Goal: Transaction & Acquisition: Purchase product/service

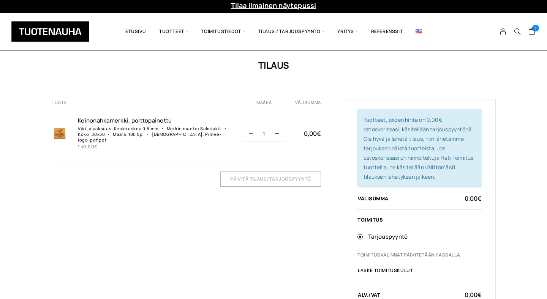
scroll to position [14, 0]
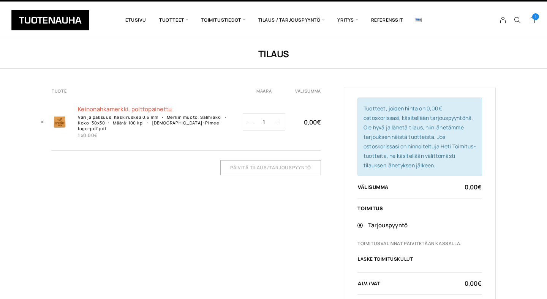
click at [142, 106] on link "Keinonahkamerkk­i, polttopainettu" at bounding box center [155, 110] width 155 height 8
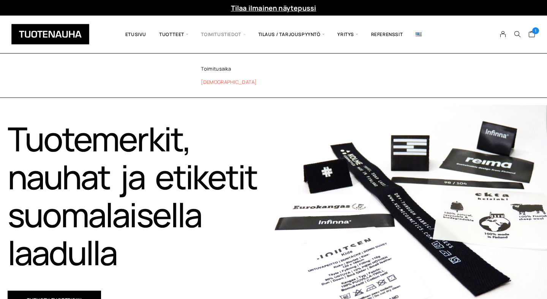
click at [216, 87] on link "[DEMOGRAPHIC_DATA]" at bounding box center [244, 82] width 110 height 13
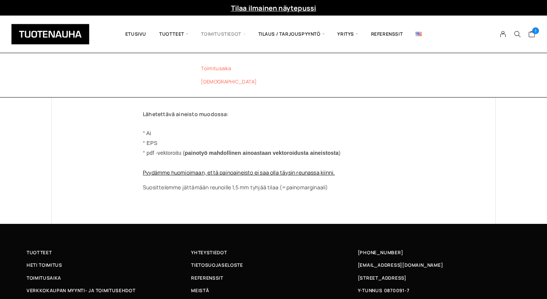
click at [219, 69] on link "Toimitusaika" at bounding box center [244, 68] width 110 height 13
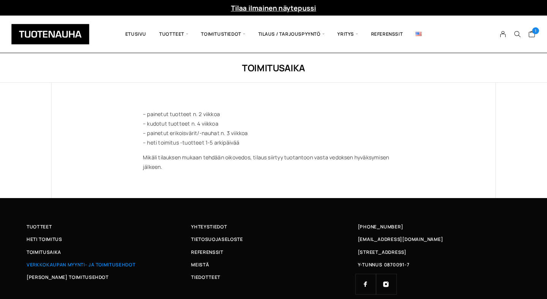
click at [95, 266] on span "Verkkokaupan myynti- ja toimitusehdot" at bounding box center [81, 265] width 109 height 8
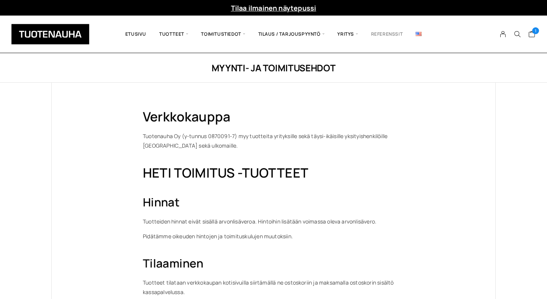
click at [396, 32] on link "Referenssit" at bounding box center [387, 34] width 45 height 26
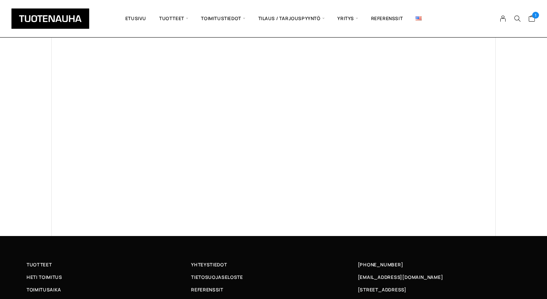
scroll to position [483, 0]
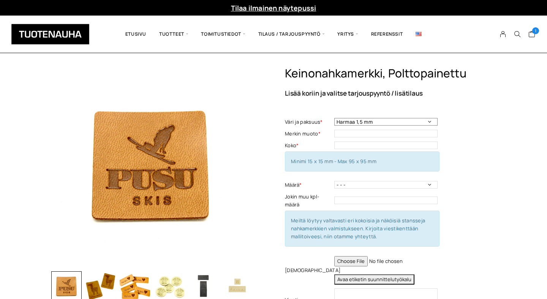
click at [426, 123] on select "Harmaa 1,5 mm Musta 0,6 mm Musta 1,5 mm Keskiruskea 1,5 mm Keskiruskea 0,6 mm V…" at bounding box center [385, 122] width 103 height 8
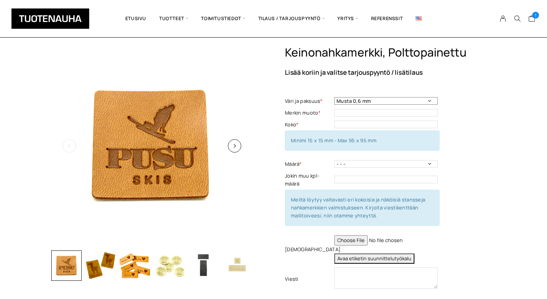
scroll to position [26, 0]
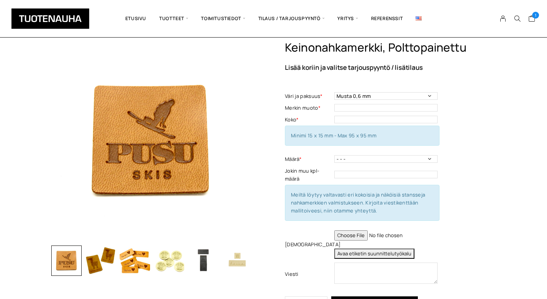
click at [203, 258] on img "button" at bounding box center [203, 261] width 30 height 30
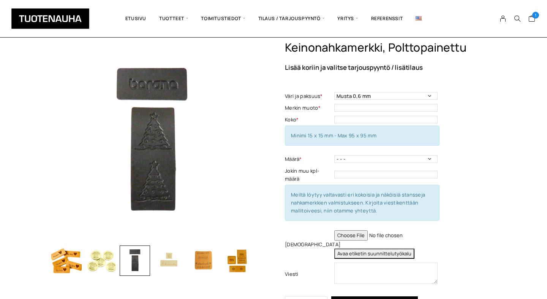
click at [66, 264] on img "button" at bounding box center [66, 261] width 30 height 30
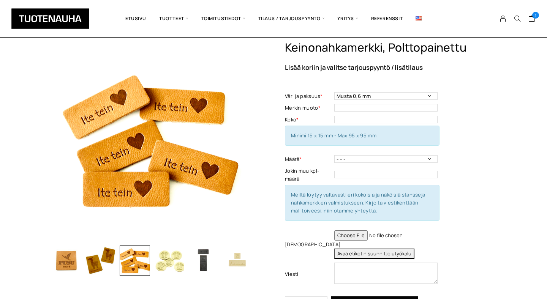
click at [103, 267] on img "button" at bounding box center [100, 261] width 30 height 30
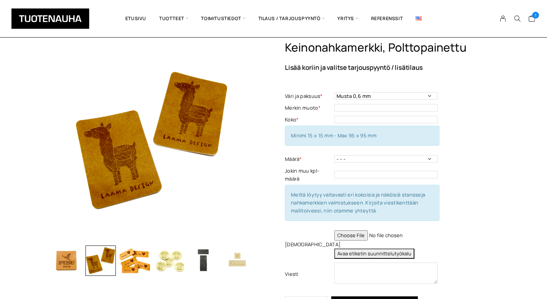
click at [132, 266] on img "button" at bounding box center [135, 261] width 30 height 30
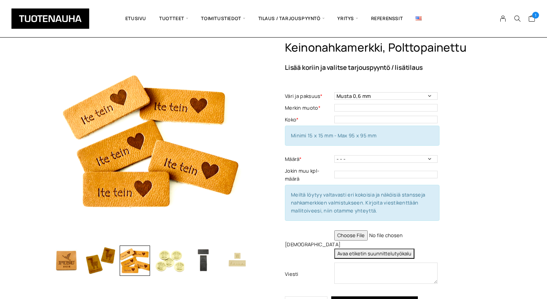
click at [243, 261] on img "button" at bounding box center [237, 261] width 30 height 30
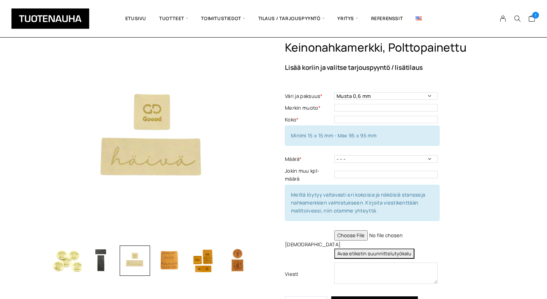
click at [243, 261] on img "button" at bounding box center [237, 261] width 30 height 30
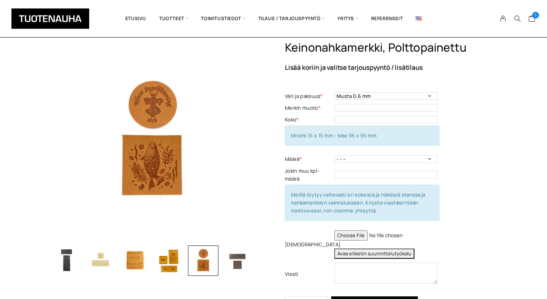
click at [242, 261] on img "button" at bounding box center [237, 261] width 30 height 30
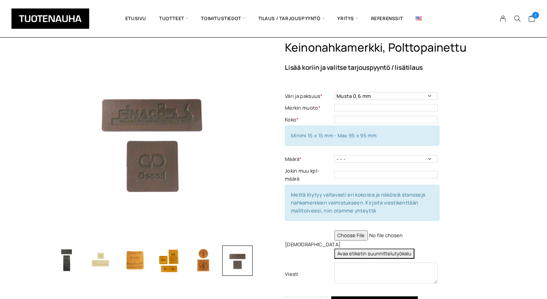
click at [242, 261] on div at bounding box center [237, 261] width 30 height 30
click at [385, 95] on select "Harmaa 1,5 mm Musta 0,6 mm Musta 1,5 mm Keskiruskea 1,5 mm Keskiruskea 0,6 mm V…" at bounding box center [385, 96] width 103 height 8
select select "Keskiruskea 0,6 mm"
click at [376, 108] on input "text" at bounding box center [385, 108] width 103 height 8
type input "[PERSON_NAME]"
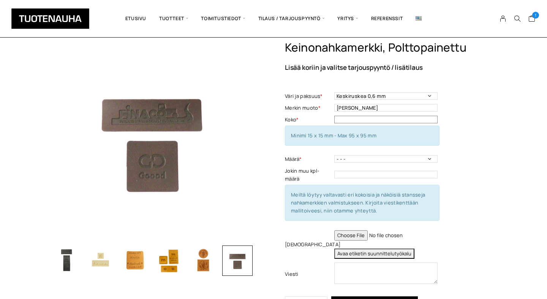
click at [363, 118] on input "text" at bounding box center [385, 120] width 103 height 8
type input "30x30"
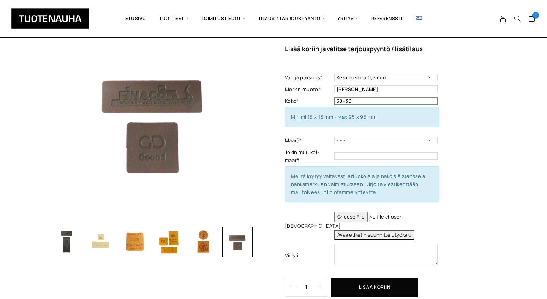
scroll to position [54, 0]
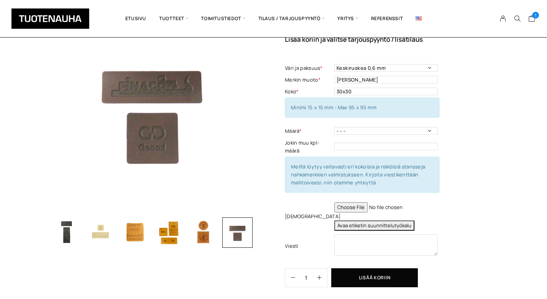
click at [379, 126] on td "- - - 50 kpl 100 kpl 200 kpl 300 kpl 400 kpl Määrä - Pakollinen tieto" at bounding box center [386, 131] width 105 height 12
click at [379, 127] on td "- - - 50 kpl 100 kpl 200 kpl 300 kpl 400 kpl Määrä - Pakollinen tieto" at bounding box center [386, 131] width 105 height 12
click at [375, 133] on select "- - - 50 kpl 100 kpl 200 kpl 300 kpl 400 kpl" at bounding box center [385, 131] width 103 height 8
select select "100 kpl"
click at [497, 155] on div "Keinonahkamerkki, polttopainettu Lisää koriin ja valitse tarjouspyyntö / lisäti…" at bounding box center [273, 228] width 547 height 430
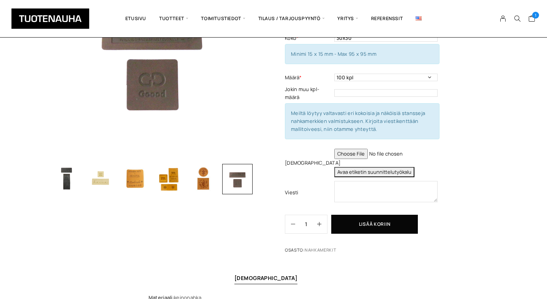
scroll to position [109, 0]
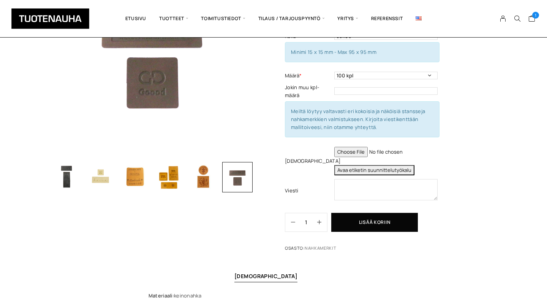
click at [362, 153] on input "file" at bounding box center [385, 152] width 103 height 10
click at [360, 152] on input "file" at bounding box center [385, 152] width 103 height 10
type input "C:\fakepath\Pimee logo pdf.pdf"
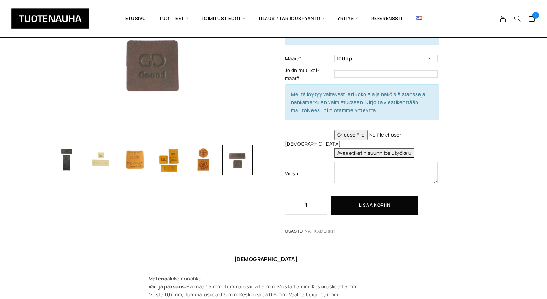
scroll to position [130, 0]
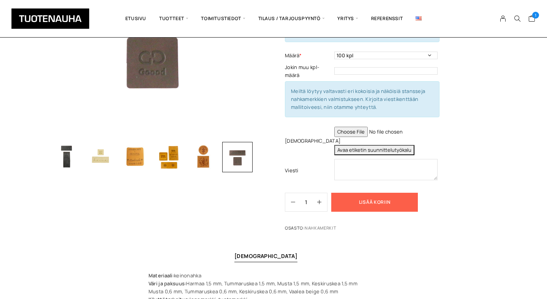
click at [374, 206] on button "Lisää koriin" at bounding box center [374, 202] width 87 height 19
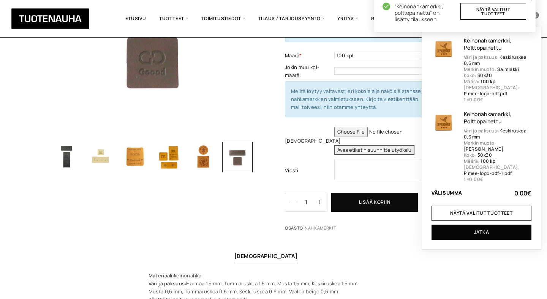
click at [534, 21] on div "“Keinonahkamerkki, polttopainettu” on lisätty tilaukseen. Näytä valitut tuotteet" at bounding box center [454, 13] width 161 height 38
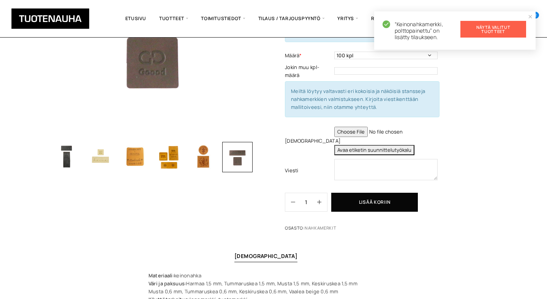
click at [499, 32] on link "Näytä valitut tuotteet" at bounding box center [494, 29] width 66 height 17
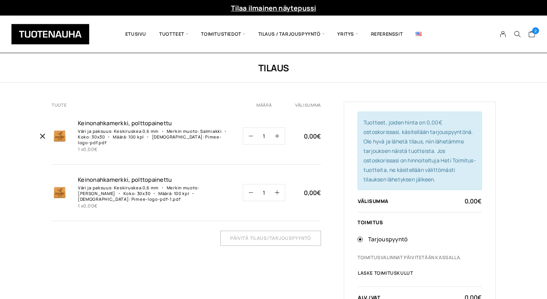
click at [43, 134] on icon "Poista Keinonahkamerkki, polttopainettu ostoskorista" at bounding box center [42, 136] width 7 height 7
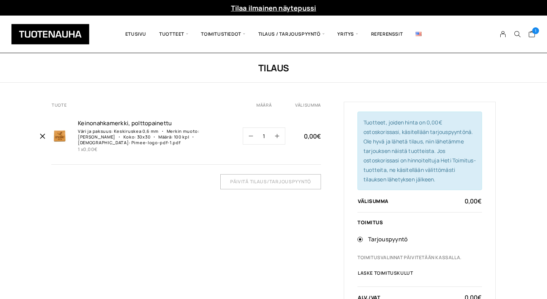
click at [41, 135] on icon "Poista Keinonahkamerkki, polttopainettu ostoskorista" at bounding box center [42, 136] width 7 height 7
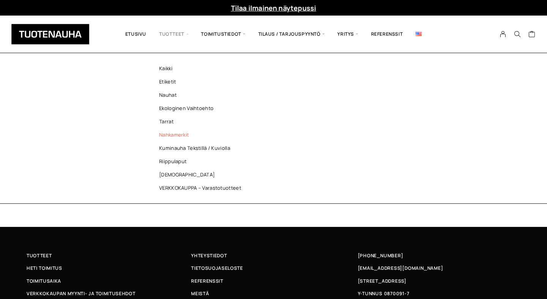
click at [177, 135] on link "Nahkamerkit" at bounding box center [202, 134] width 110 height 13
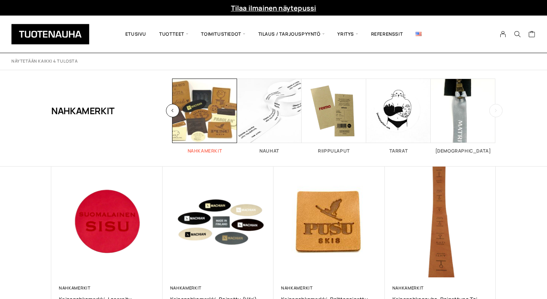
click at [214, 122] on span "Visit product category Nahkamerkit" at bounding box center [205, 111] width 65 height 65
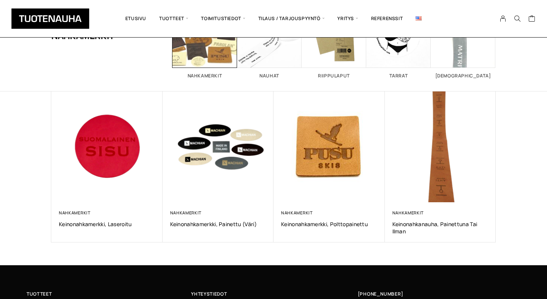
scroll to position [76, 0]
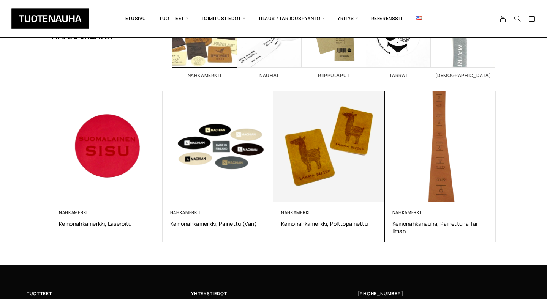
click at [339, 178] on img at bounding box center [329, 146] width 117 height 117
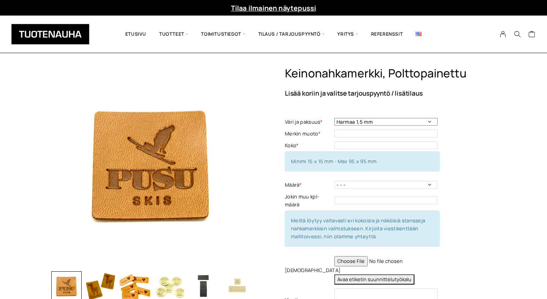
click at [376, 121] on select "Harmaa 1,5 mm Musta 0,6 mm Musta 1,5 mm Keskiruskea 1,5 mm Keskiruskea 0,6 mm V…" at bounding box center [385, 122] width 103 height 8
select select "Keskiruskea 0,6 mm"
click at [405, 135] on input "text" at bounding box center [385, 134] width 103 height 8
type input "[PERSON_NAME]/neliö"
click at [349, 145] on input "text" at bounding box center [385, 146] width 103 height 8
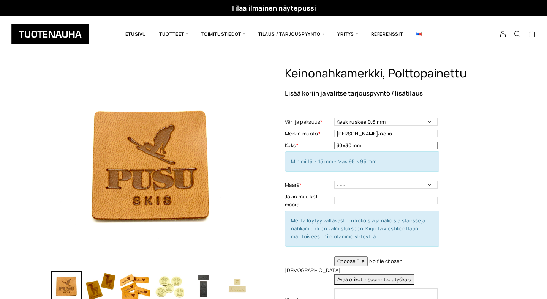
type input "30x30 mm"
click at [351, 185] on select "- - - 50 kpl 100 kpl 200 kpl 300 kpl 400 kpl" at bounding box center [385, 185] width 103 height 8
select select "100 kpl"
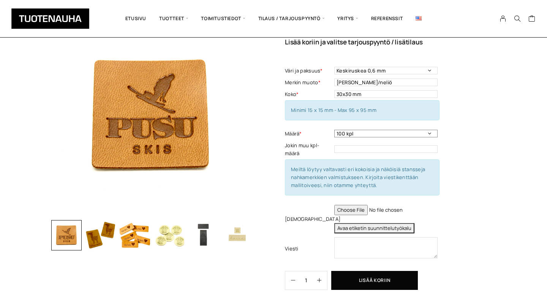
scroll to position [49, 0]
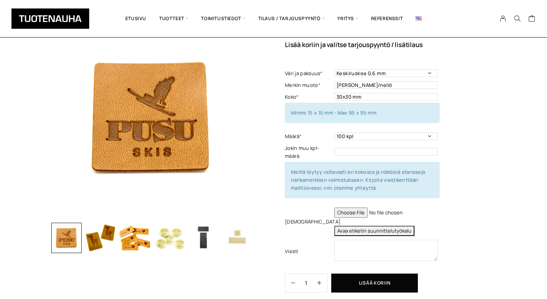
click at [359, 210] on input "file" at bounding box center [385, 213] width 103 height 10
type input "C:\fakepath\Pimee logo pdf.pdf"
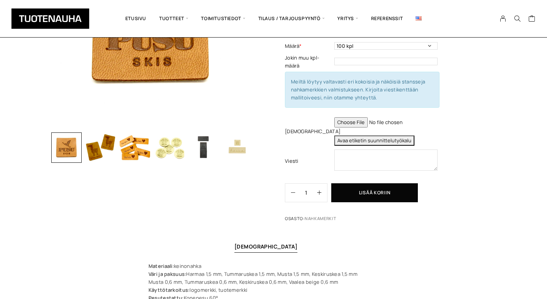
scroll to position [145, 0]
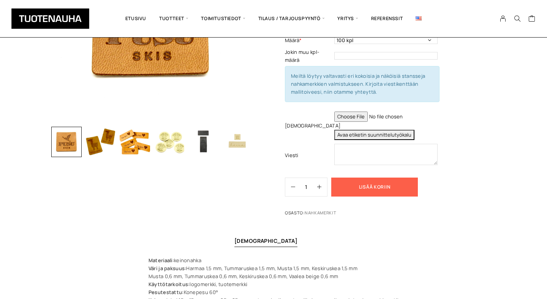
click at [392, 187] on button "Lisää koriin" at bounding box center [374, 187] width 87 height 19
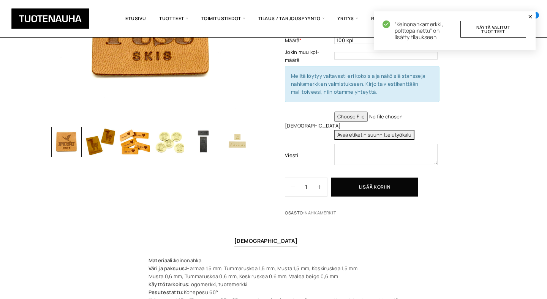
click at [530, 16] on icon "button" at bounding box center [530, 16] width 5 height 5
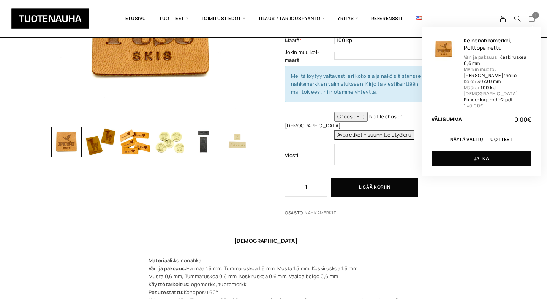
click at [536, 15] on span "1" at bounding box center [535, 15] width 7 height 7
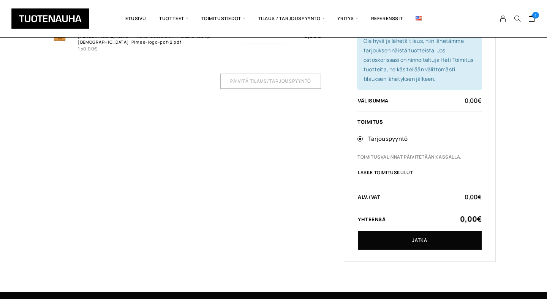
scroll to position [102, 0]
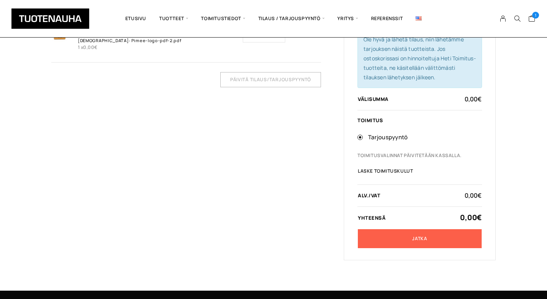
click at [425, 242] on link "Jatka" at bounding box center [420, 238] width 124 height 19
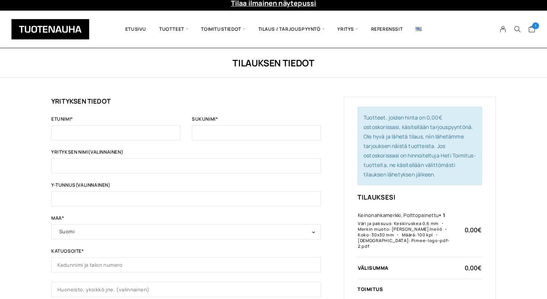
scroll to position [8, 0]
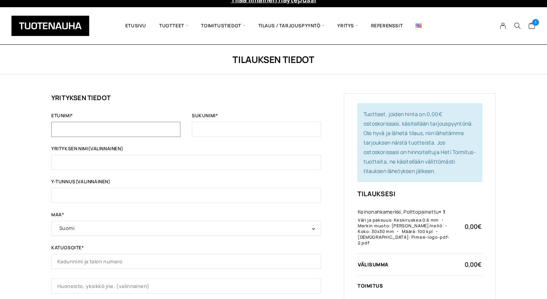
click at [161, 132] on input "Etunimi *" at bounding box center [115, 129] width 129 height 15
type input "Kirsi"
type input "Rauhala"
click at [117, 161] on input "Yrityksen nimi (valinnainen)" at bounding box center [186, 162] width 270 height 15
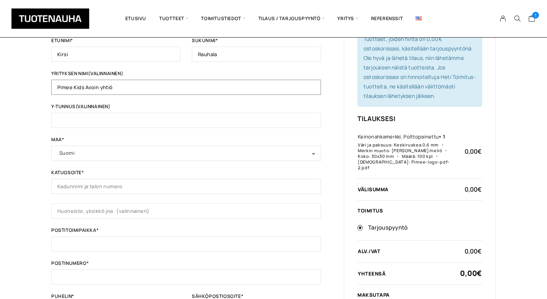
scroll to position [82, 0]
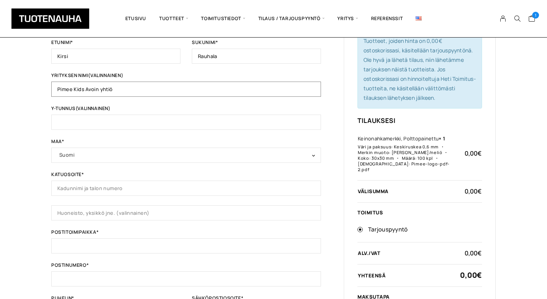
type input "Pimee Kids Avoin yhtiö"
click at [103, 181] on input "Katuosoite *" at bounding box center [186, 188] width 270 height 15
type input "Kaskelantie 11"
click at [90, 248] on input "Postitoimipaikka *" at bounding box center [186, 246] width 270 height 15
type input "Järvenpää"
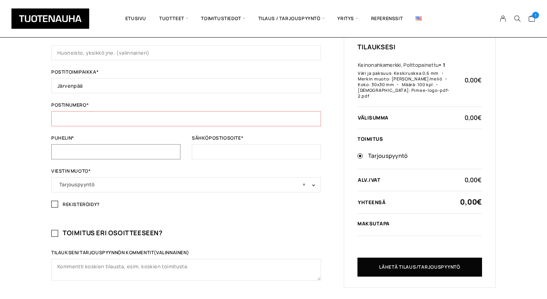
scroll to position [244, 0]
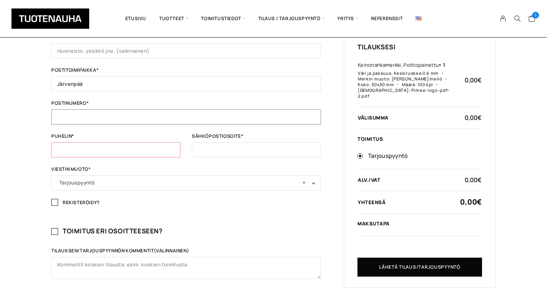
click at [116, 111] on input "Postinumero *" at bounding box center [186, 116] width 270 height 15
type input "04430"
type input "0407771932"
click at [213, 160] on div "Etunimi * [PERSON_NAME] * [PERSON_NAME] nimi (valinnainen) Pimee Kids Avoin yht…" at bounding box center [186, 34] width 270 height 313
click at [213, 153] on input "Sähköpostiosoite *" at bounding box center [256, 149] width 129 height 15
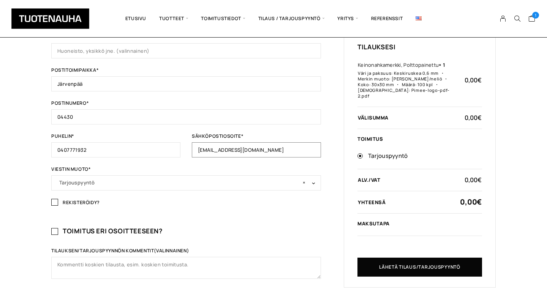
type input "[EMAIL_ADDRESS][DOMAIN_NAME]"
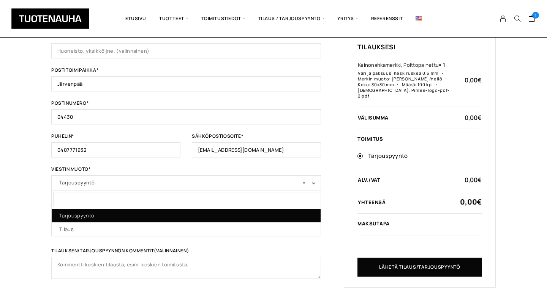
click at [174, 184] on span "× Tarjouspyyntö" at bounding box center [186, 182] width 254 height 11
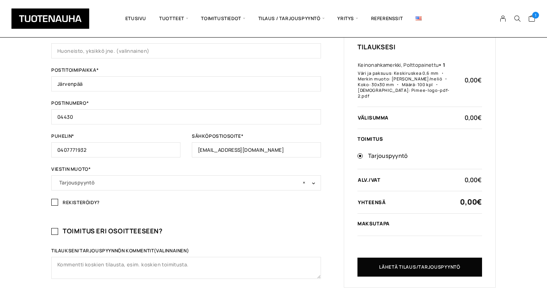
click at [174, 184] on span "× Tarjouspyyntö" at bounding box center [186, 182] width 254 height 11
click at [168, 220] on div "Yrityksen tiedot Etunimi * Kirsi Sukunimi * [PERSON_NAME] nimi (valinnainen) Pi…" at bounding box center [186, 70] width 270 height 424
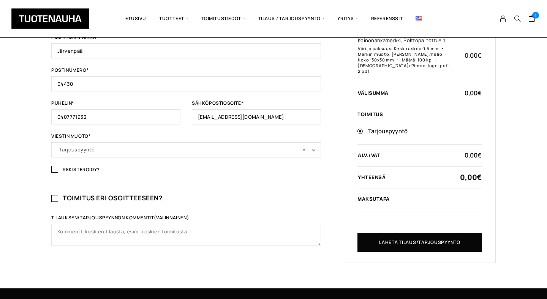
scroll to position [294, 0]
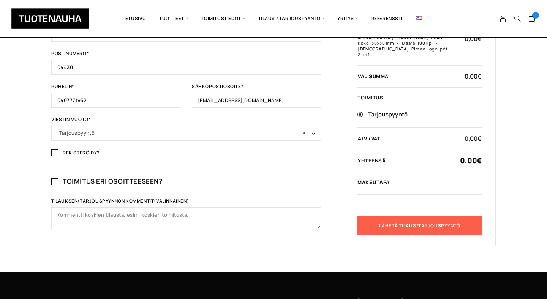
click at [439, 229] on button "Lähetä tilaus/tarjouspyyntö" at bounding box center [420, 226] width 125 height 19
